Goal: Information Seeking & Learning: Learn about a topic

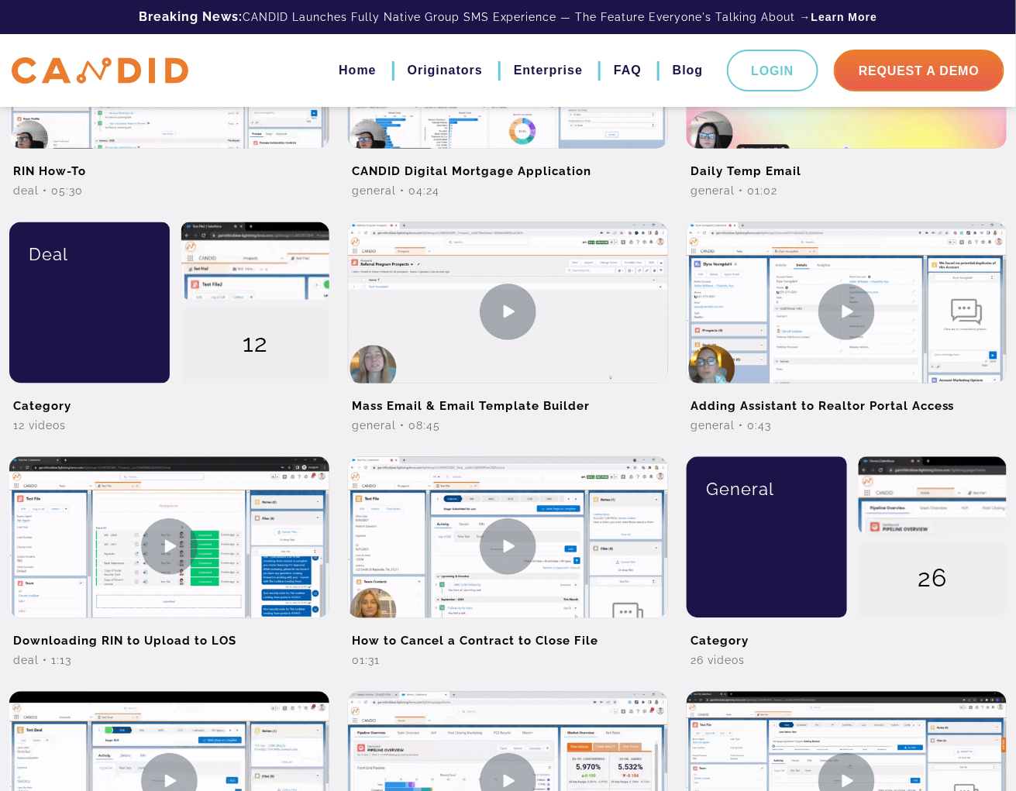
scroll to position [1133, 0]
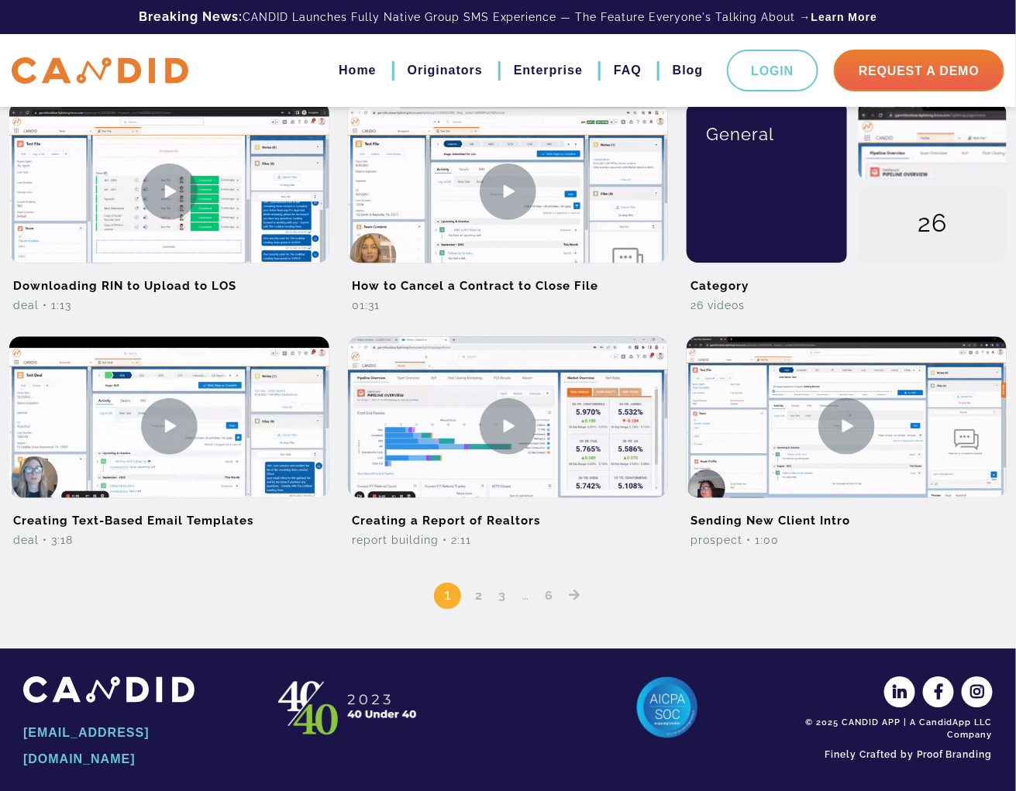
click at [556, 592] on link "6" at bounding box center [548, 595] width 19 height 15
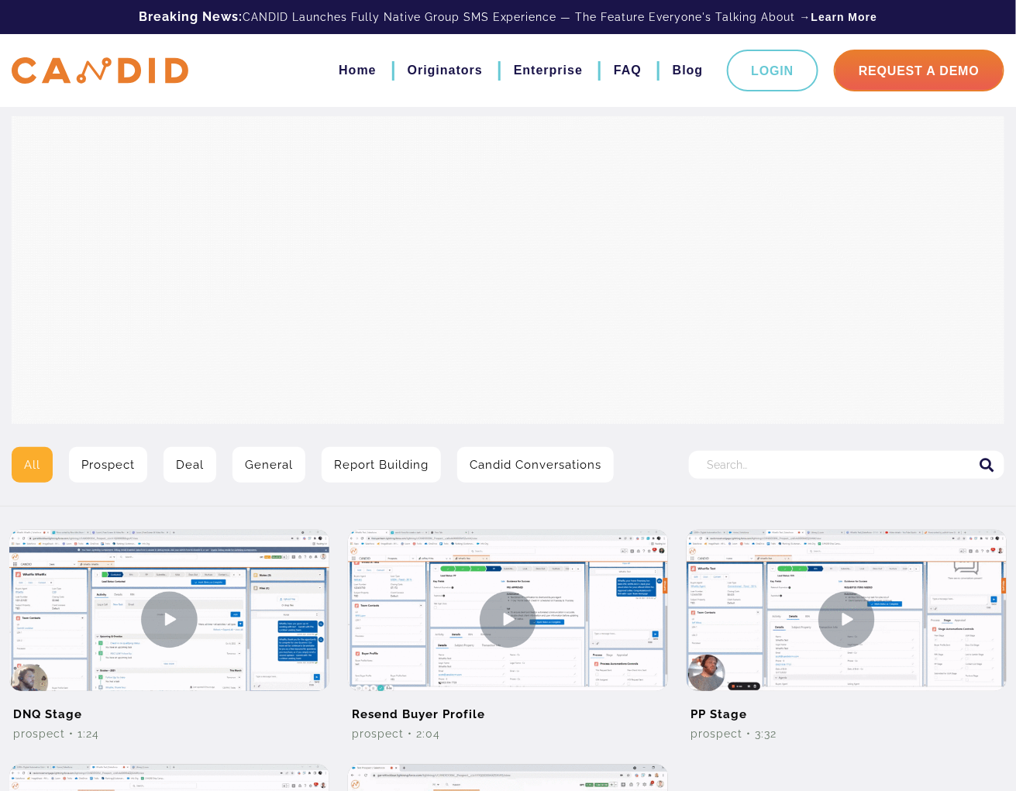
click at [556, 475] on link "Candid Conversations" at bounding box center [535, 465] width 157 height 36
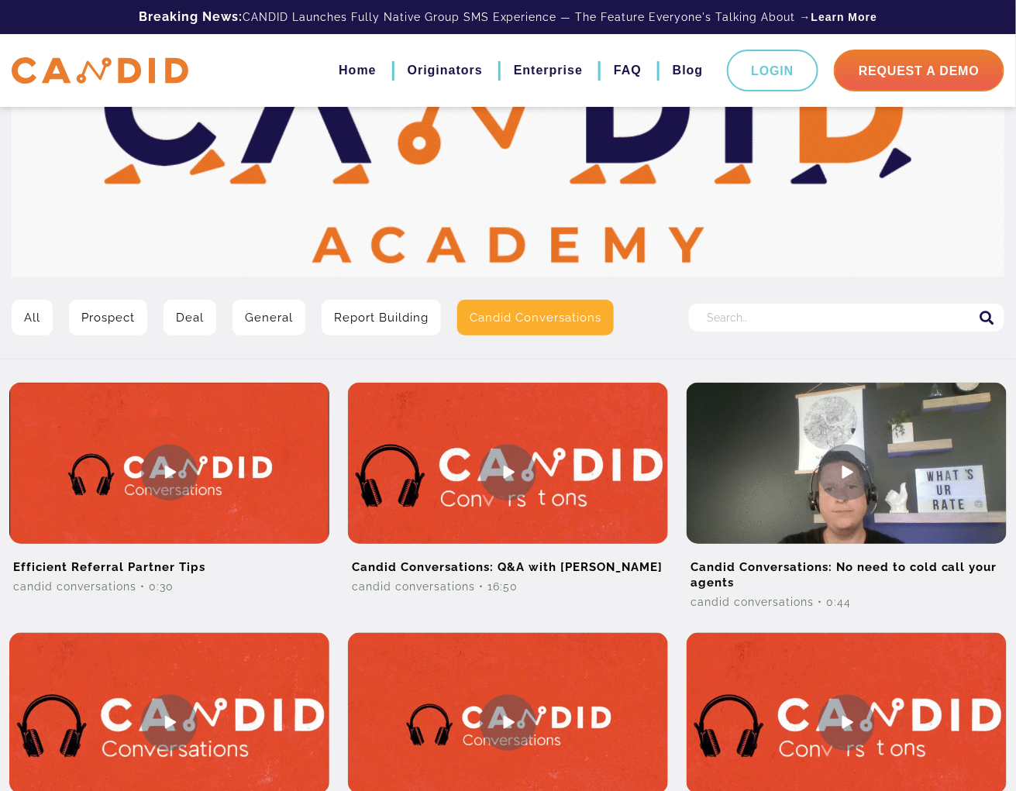
scroll to position [88, 0]
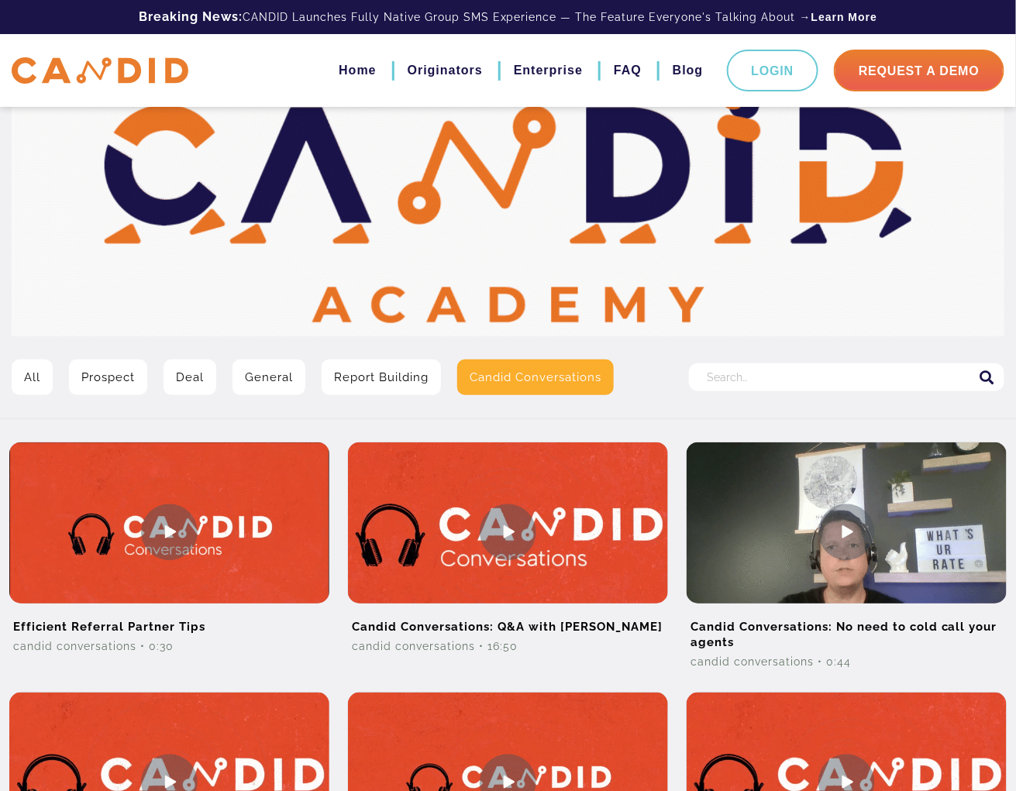
click link "Report Building"
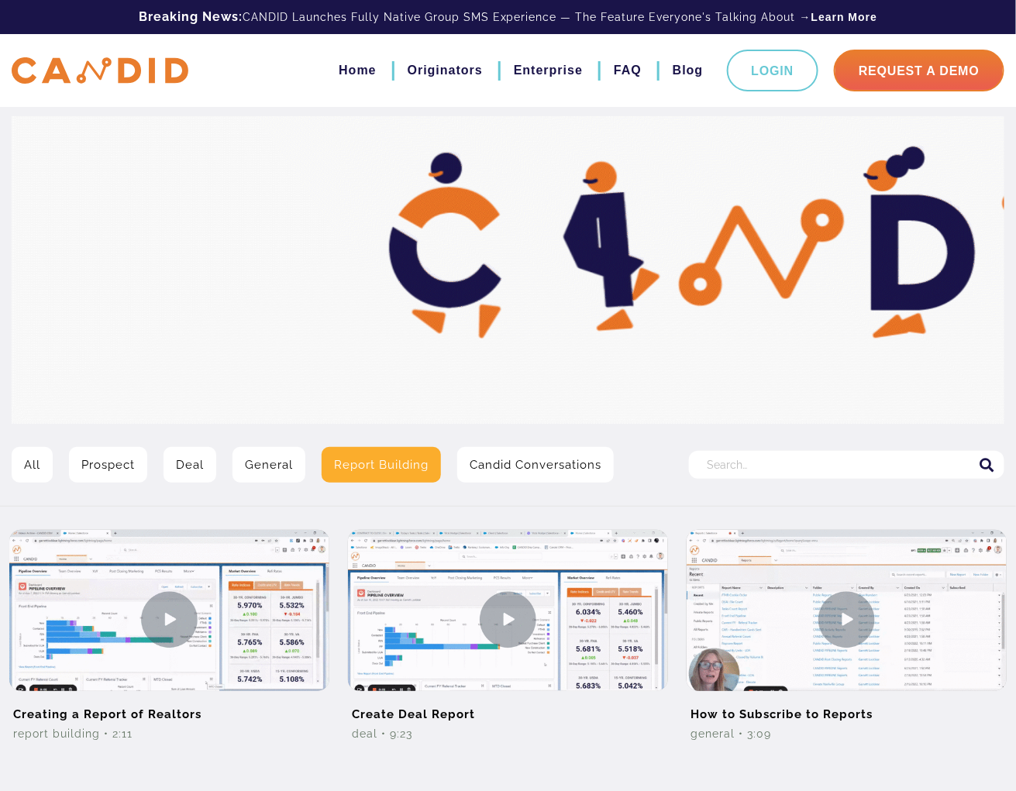
click at [265, 457] on link "General" at bounding box center [268, 465] width 73 height 36
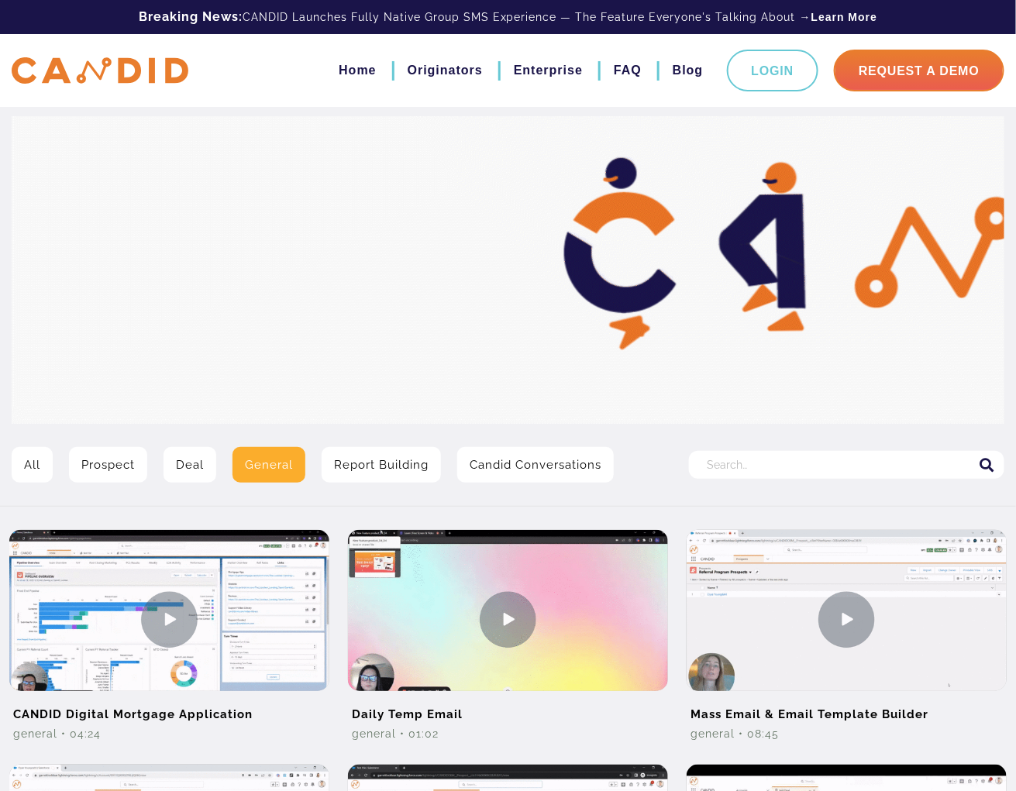
click at [286, 465] on link "General" at bounding box center [268, 465] width 73 height 36
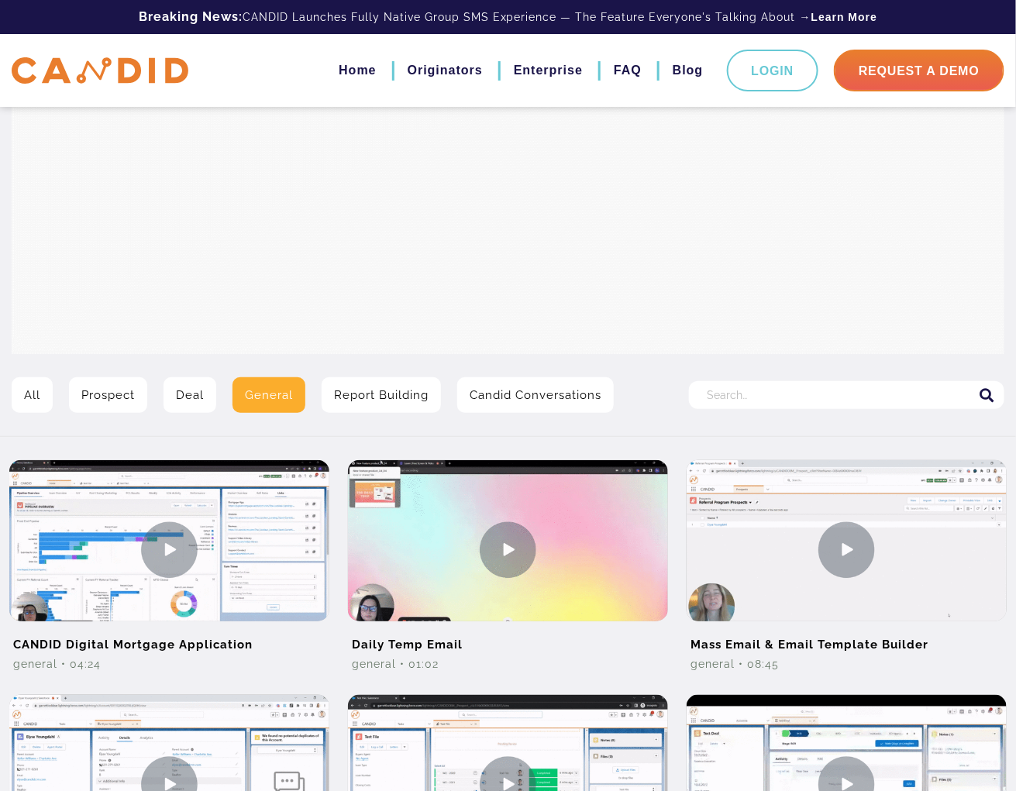
scroll to position [899, 0]
